Goal: Task Accomplishment & Management: Use online tool/utility

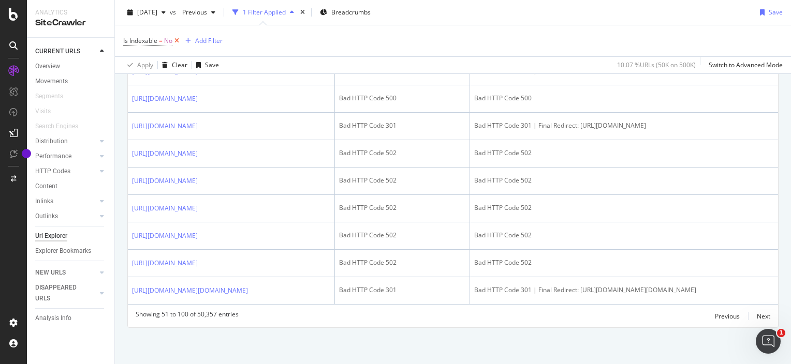
click at [177, 42] on icon at bounding box center [176, 41] width 9 height 10
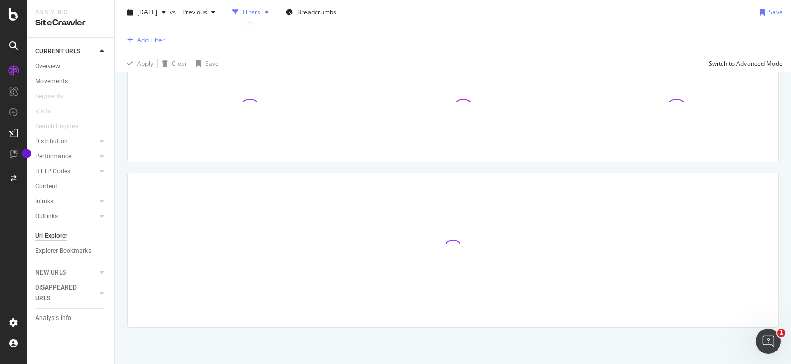
scroll to position [83, 0]
click at [8, 12] on div at bounding box center [13, 14] width 25 height 12
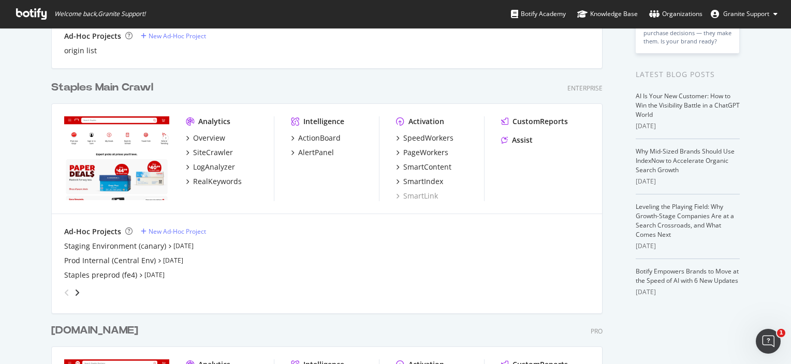
scroll to position [283, 0]
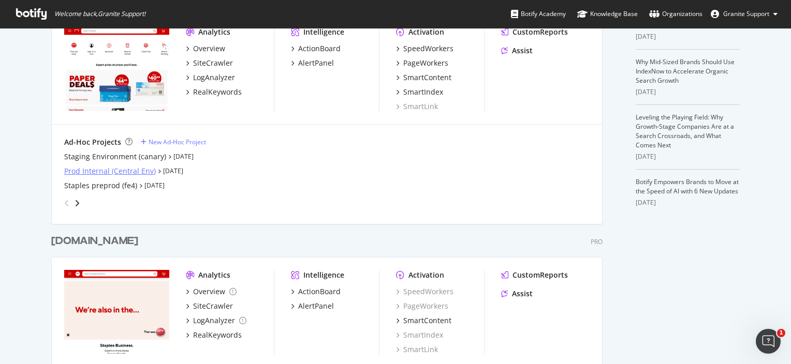
click at [140, 170] on div "Prod Internal (Central Env)" at bounding box center [110, 171] width 92 height 10
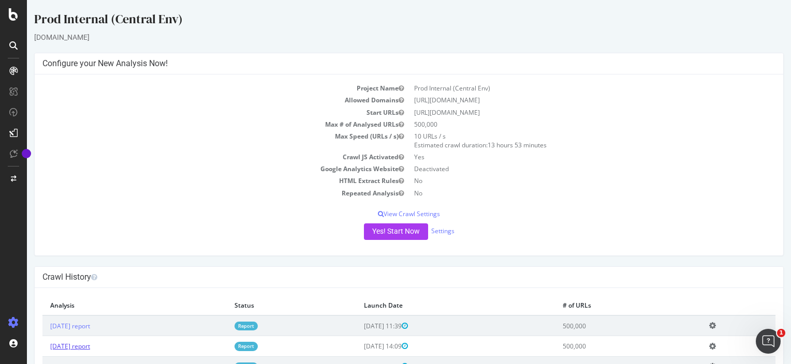
click at [90, 342] on link "[DATE] report" at bounding box center [70, 346] width 40 height 9
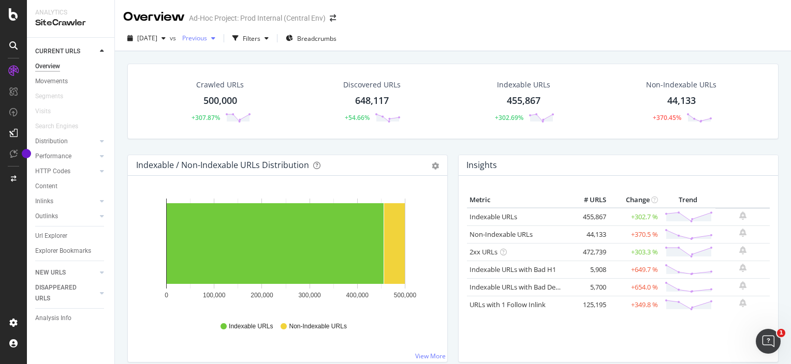
click at [215, 40] on icon "button" at bounding box center [213, 38] width 4 height 6
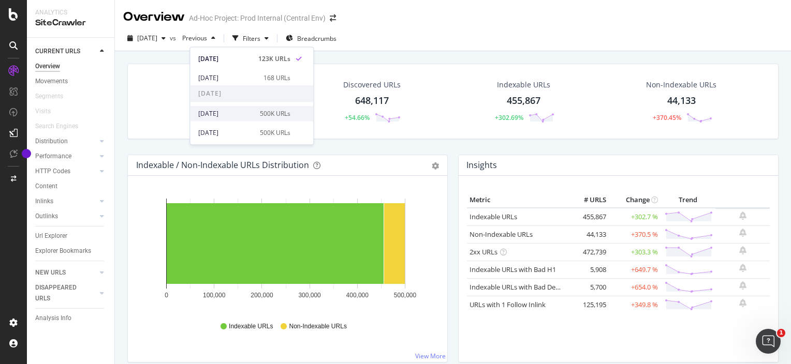
click at [233, 111] on div "[DATE]" at bounding box center [225, 113] width 55 height 9
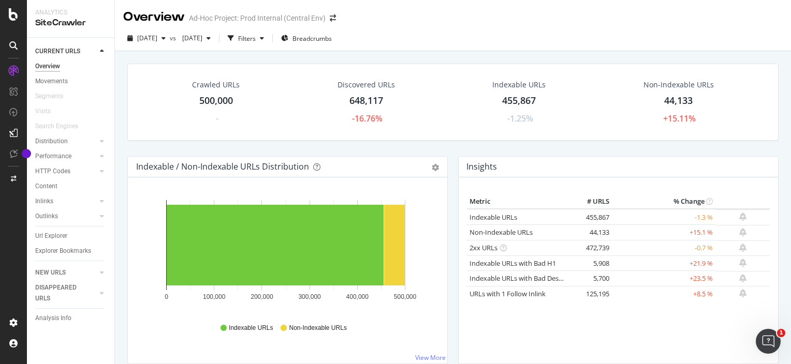
click at [10, 21] on div at bounding box center [13, 182] width 27 height 364
click at [10, 14] on icon at bounding box center [13, 14] width 9 height 12
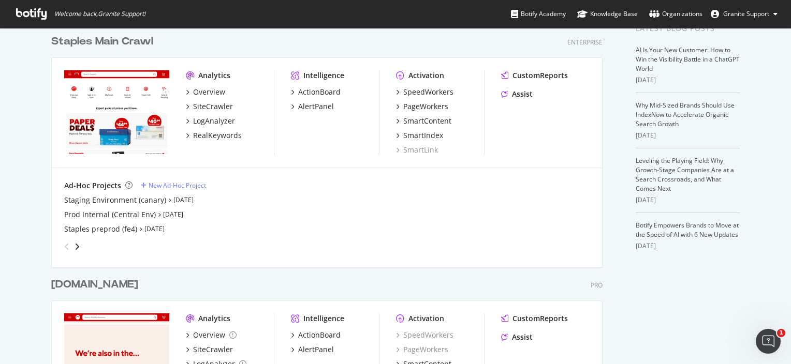
scroll to position [320, 0]
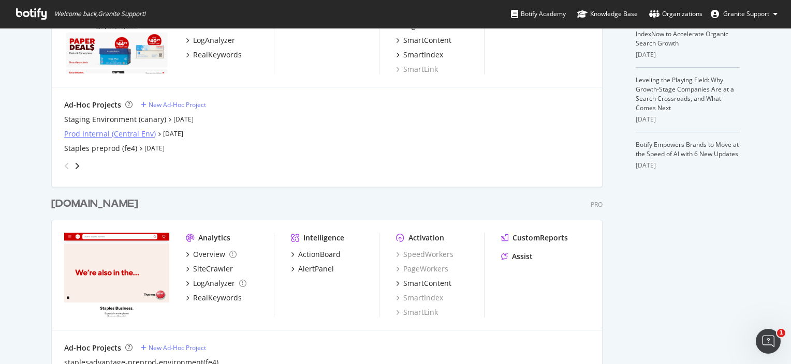
click at [125, 135] on div "Prod Internal (Central Env)" at bounding box center [110, 134] width 92 height 10
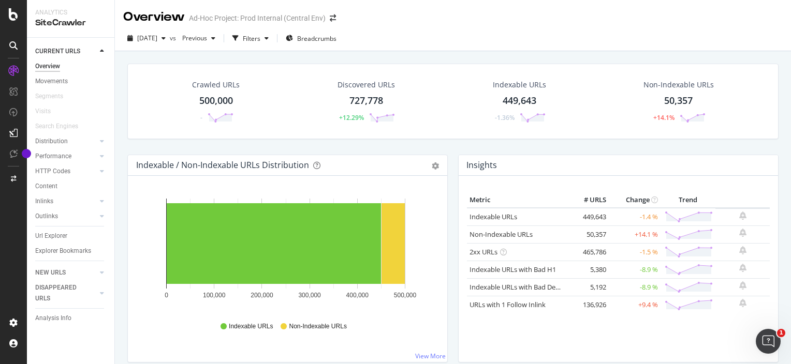
scroll to position [81, 0]
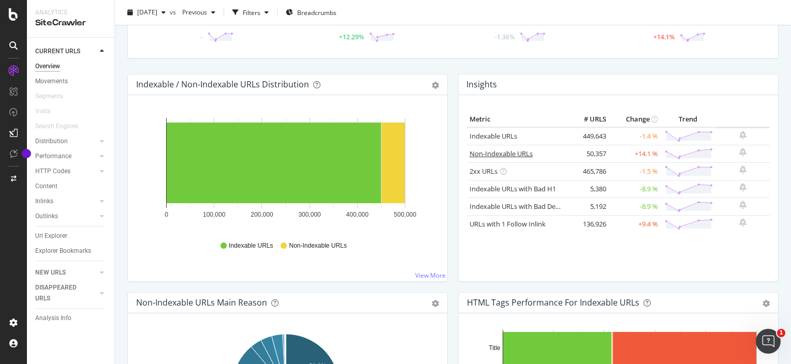
click at [518, 152] on link "Non-Indexable URLs" at bounding box center [500, 153] width 63 height 9
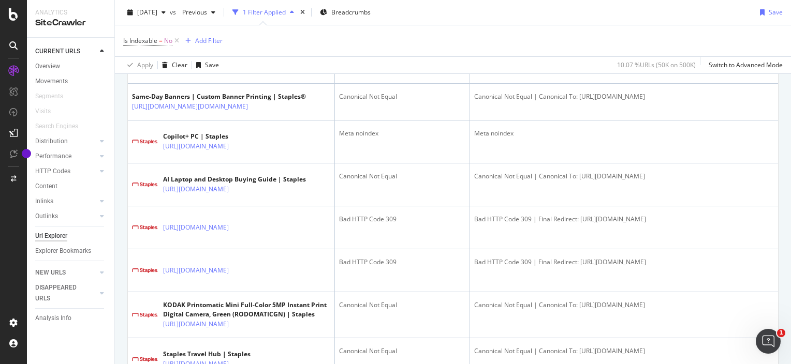
scroll to position [2224, 0]
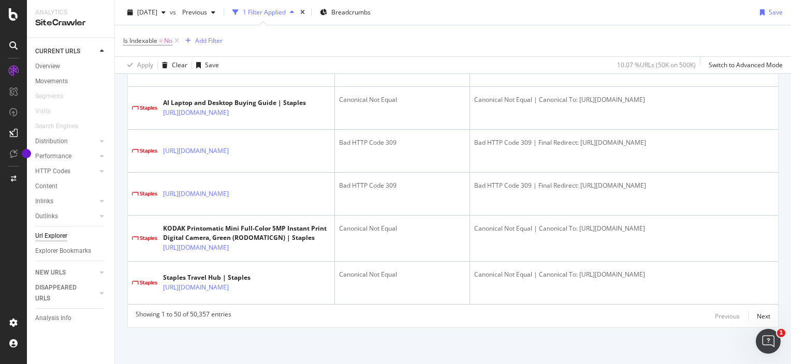
click at [19, 12] on div at bounding box center [13, 14] width 25 height 12
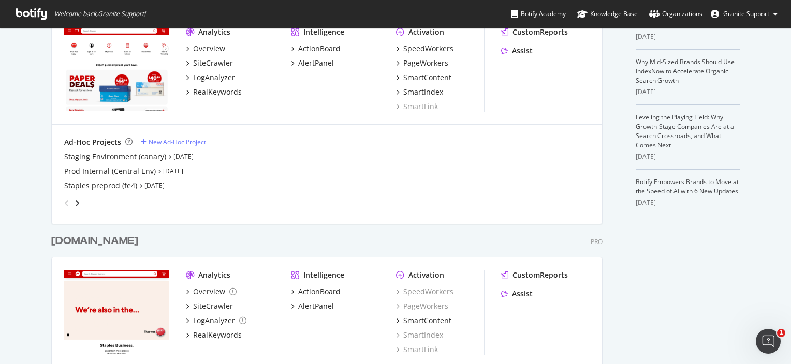
scroll to position [260, 0]
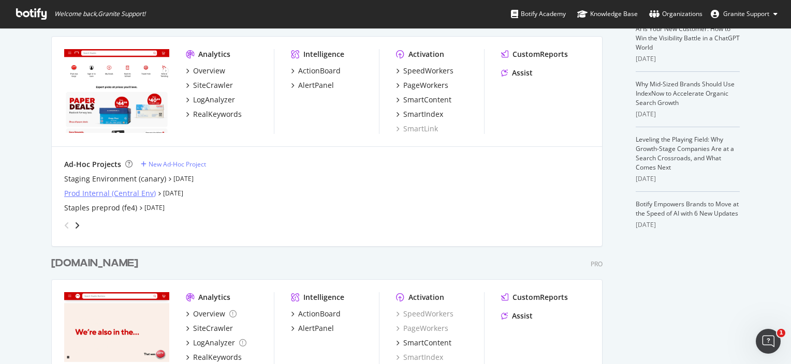
click at [110, 192] on div "Prod Internal (Central Env)" at bounding box center [110, 193] width 92 height 10
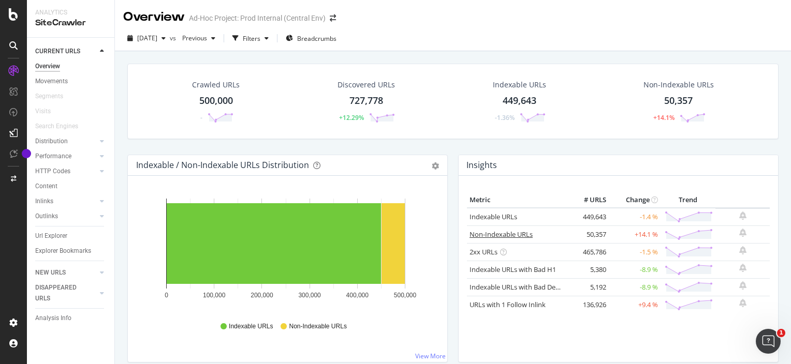
click at [505, 235] on link "Non-Indexable URLs" at bounding box center [500, 234] width 63 height 9
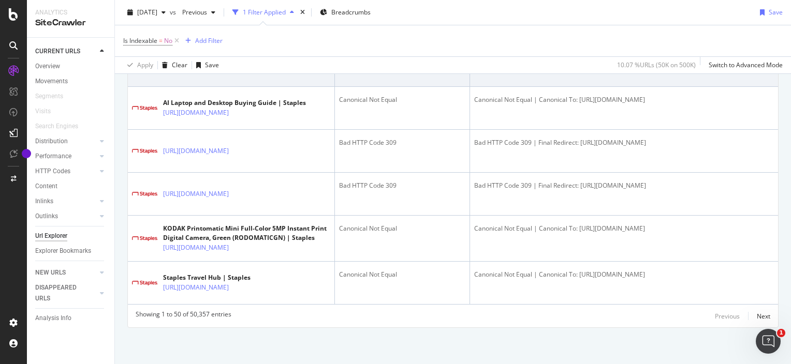
scroll to position [3069, 0]
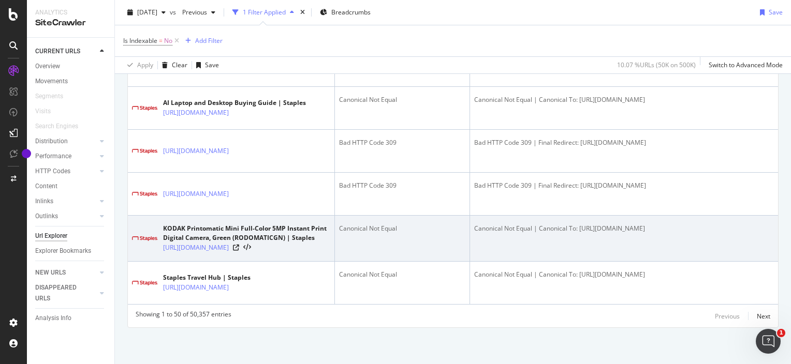
scroll to position [2966, 0]
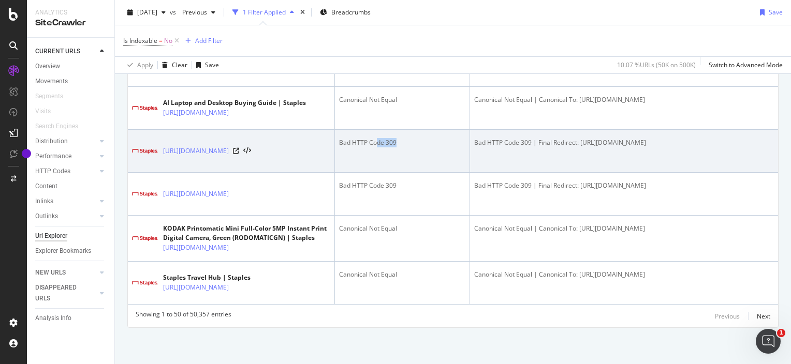
drag, startPoint x: 378, startPoint y: 148, endPoint x: 396, endPoint y: 147, distance: 18.6
click at [396, 147] on div "Bad HTTP Code 309" at bounding box center [402, 142] width 126 height 9
click at [239, 154] on icon at bounding box center [236, 151] width 6 height 6
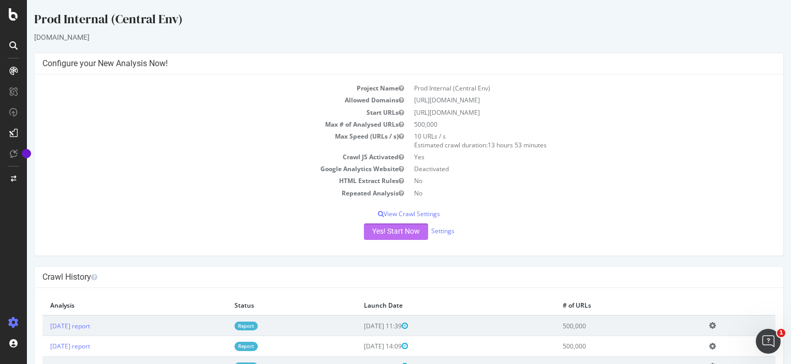
click at [407, 236] on button "Yes! Start Now" at bounding box center [396, 232] width 64 height 17
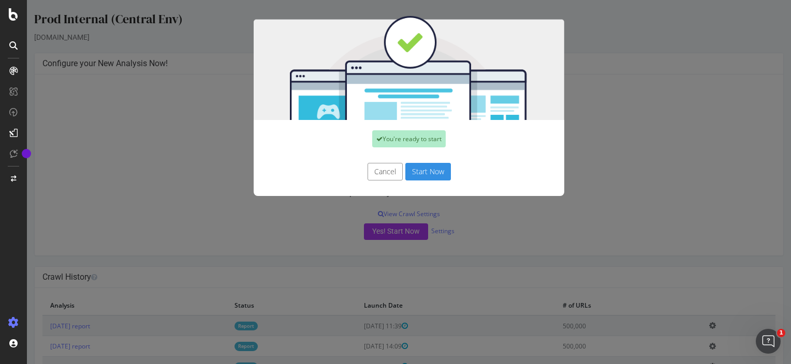
click at [426, 164] on button "Start Now" at bounding box center [428, 172] width 46 height 18
